Goal: Task Accomplishment & Management: Use online tool/utility

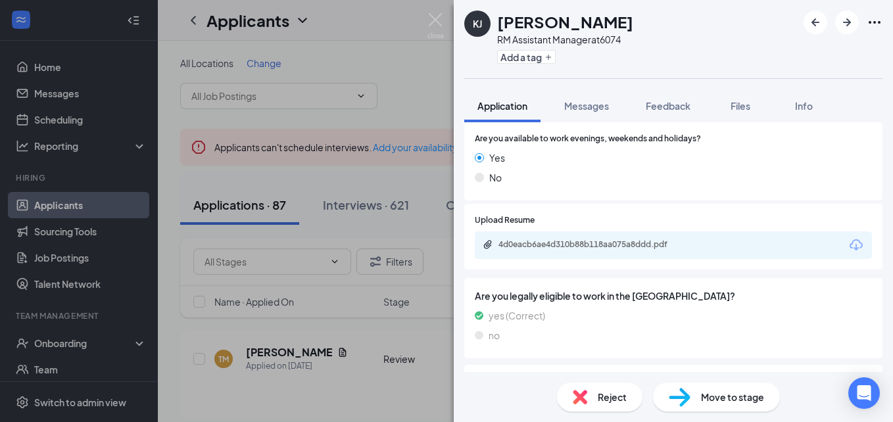
scroll to position [421, 0]
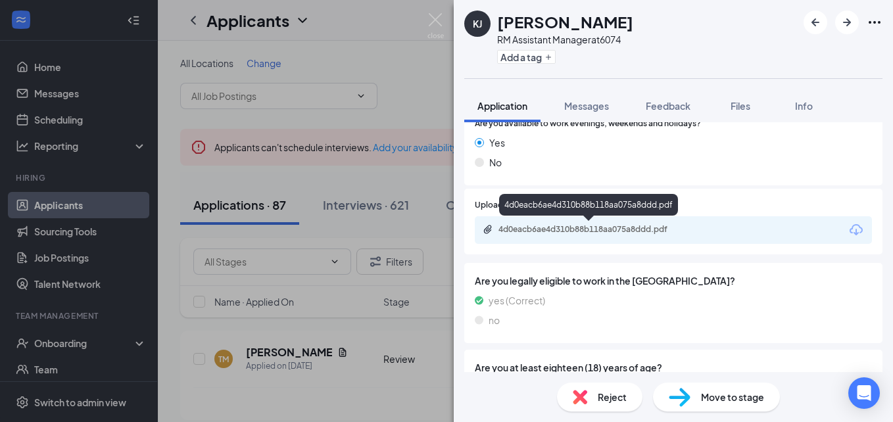
click at [617, 229] on div "4d0eacb6ae4d310b88b118aa075a8ddd.pdf" at bounding box center [590, 229] width 184 height 11
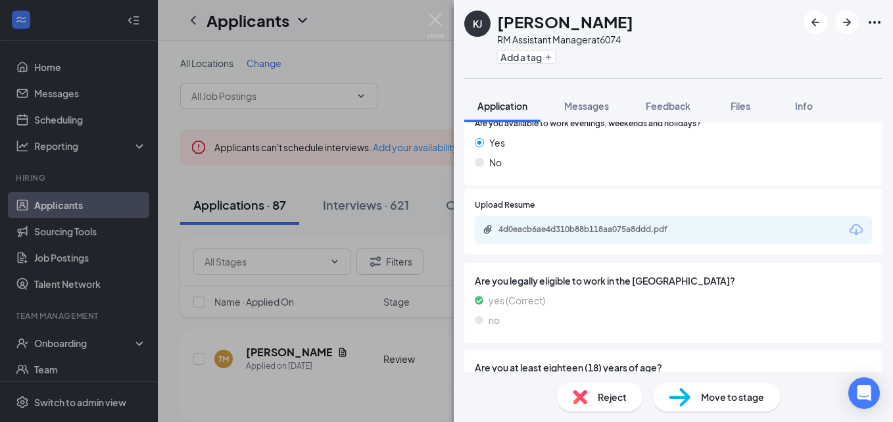
click at [588, 399] on div "Reject" at bounding box center [599, 397] width 85 height 29
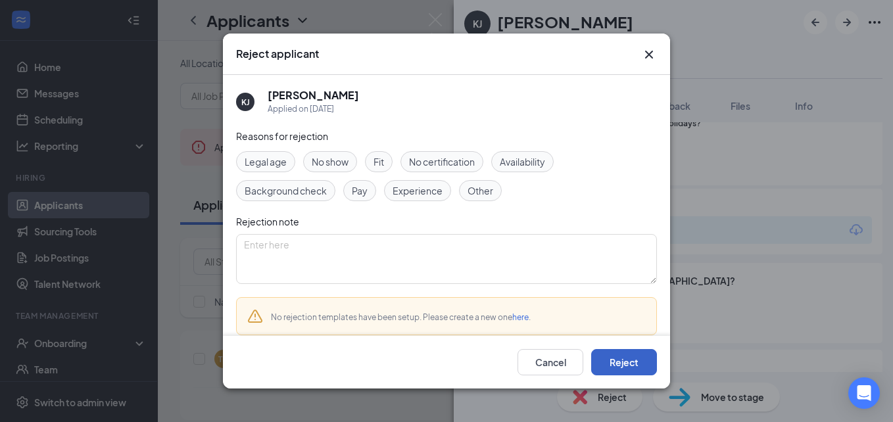
click at [619, 370] on button "Reject" at bounding box center [624, 362] width 66 height 26
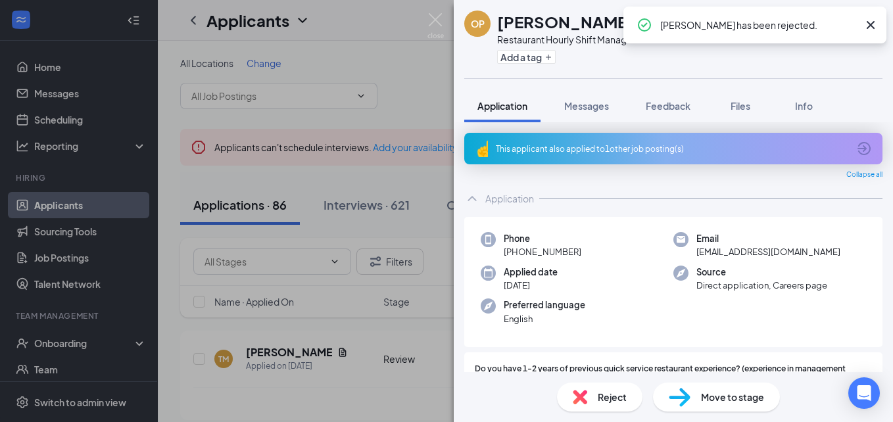
drag, startPoint x: 619, startPoint y: 370, endPoint x: 488, endPoint y: 155, distance: 252.6
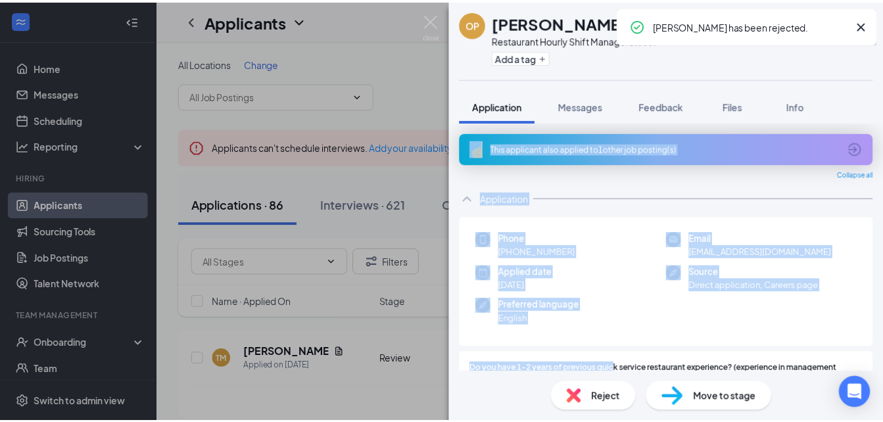
scroll to position [4, 0]
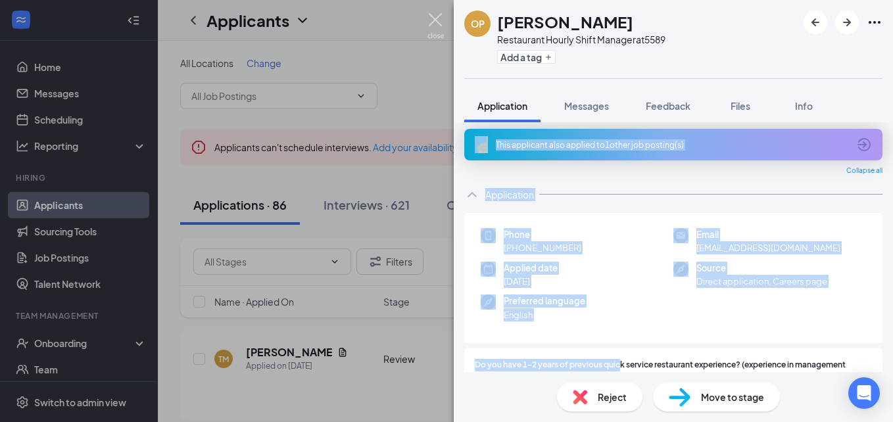
click at [430, 18] on img at bounding box center [435, 26] width 16 height 26
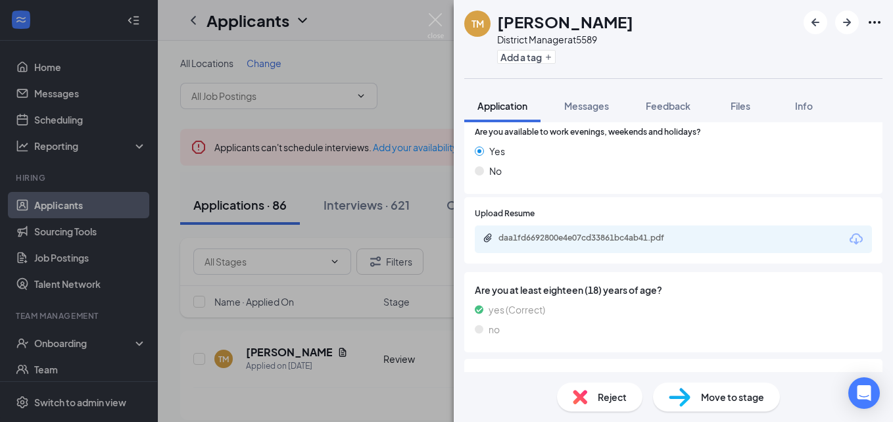
scroll to position [395, 0]
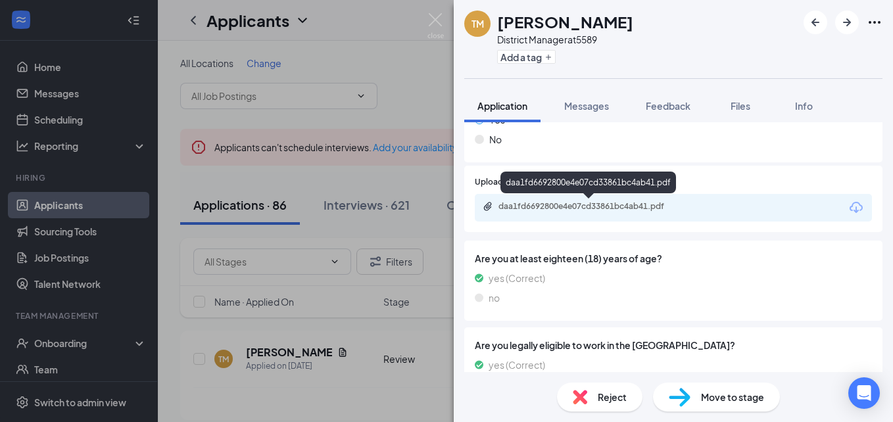
click at [622, 204] on div "daa1fd6692800e4e07cd33861bc4ab41.pdf" at bounding box center [590, 206] width 184 height 11
click at [598, 395] on span "Reject" at bounding box center [612, 397] width 29 height 14
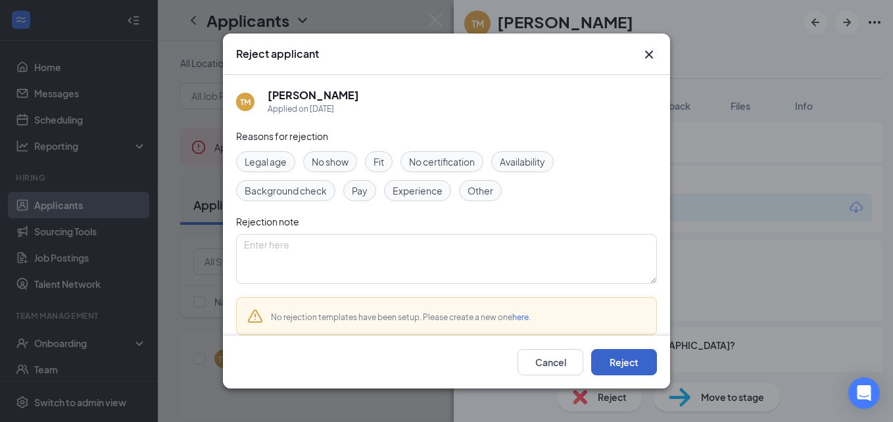
click at [627, 354] on button "Reject" at bounding box center [624, 362] width 66 height 26
